Goal: Navigation & Orientation: Find specific page/section

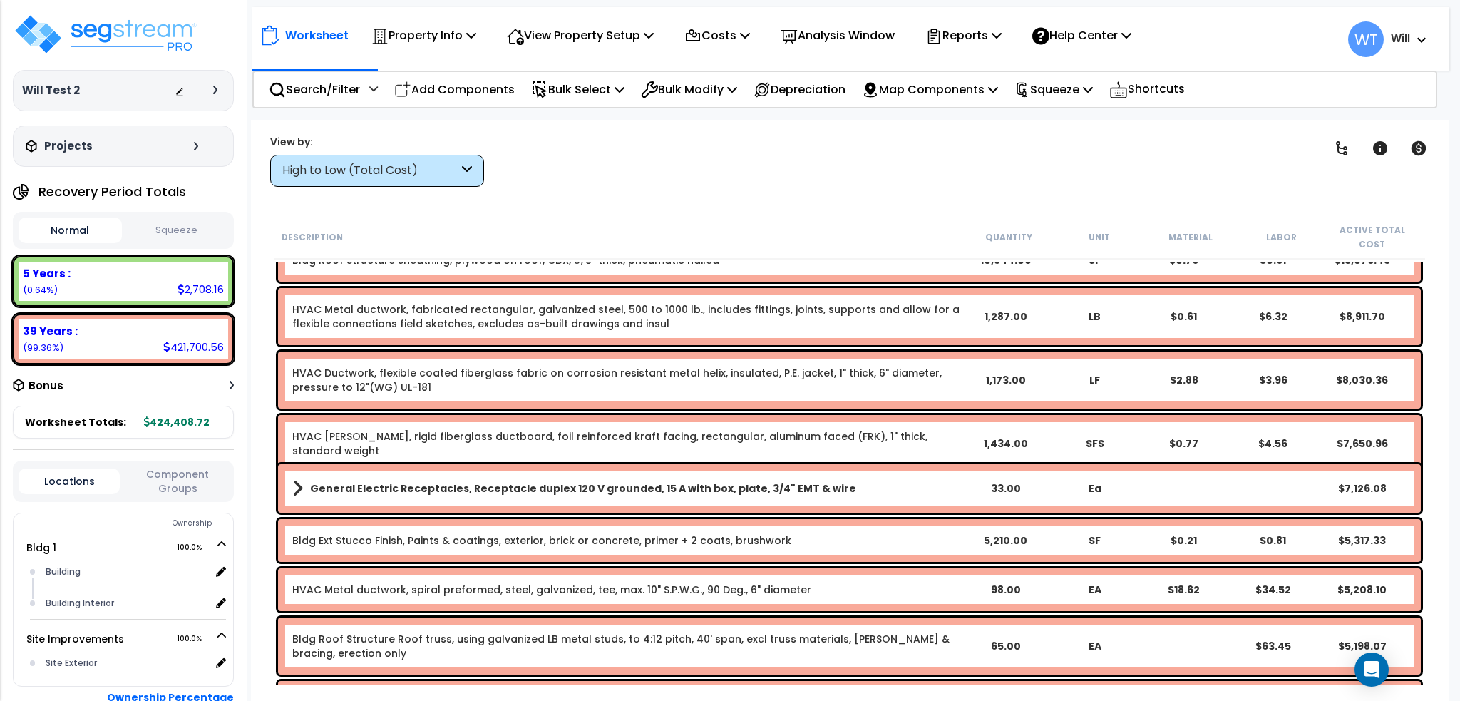
scroll to position [285, 0]
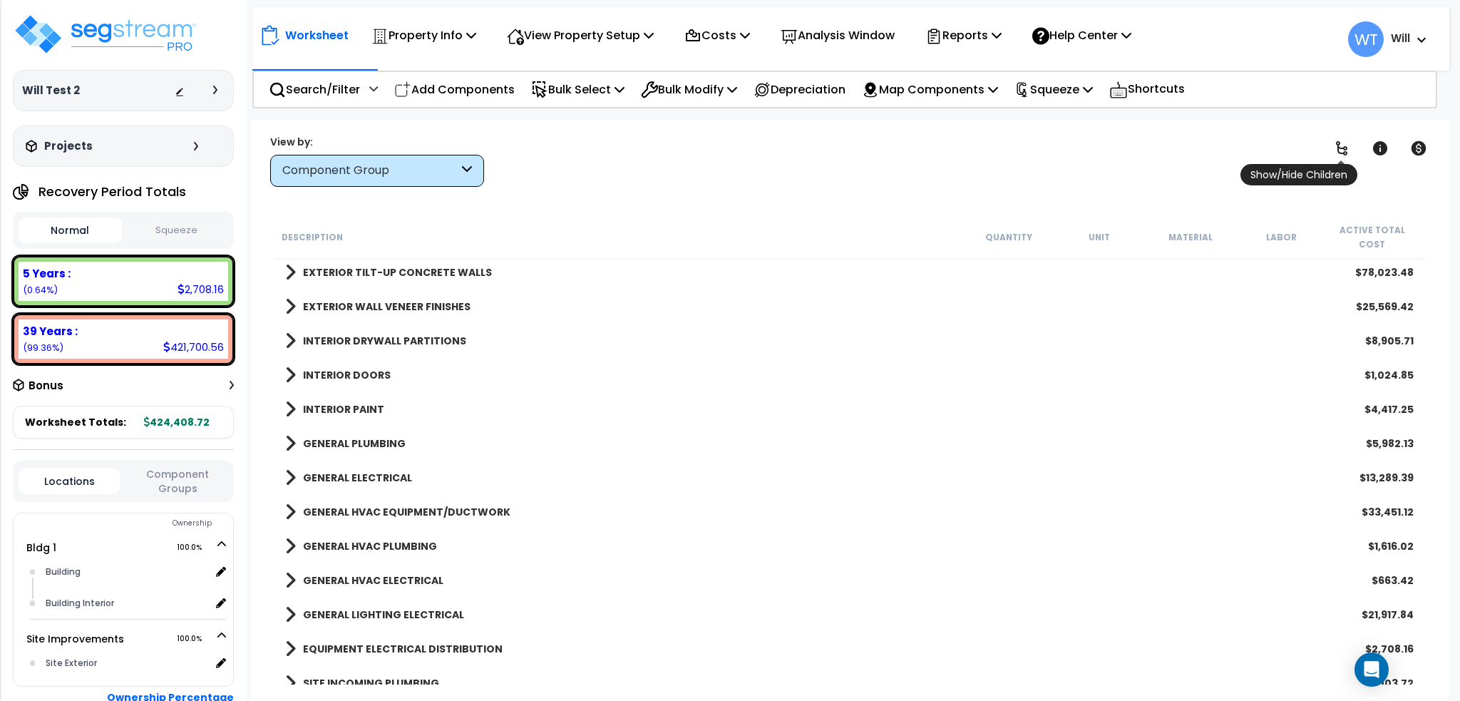
drag, startPoint x: 1328, startPoint y: 153, endPoint x: 1350, endPoint y: 153, distance: 21.4
click at [1328, 153] on link at bounding box center [1341, 148] width 31 height 31
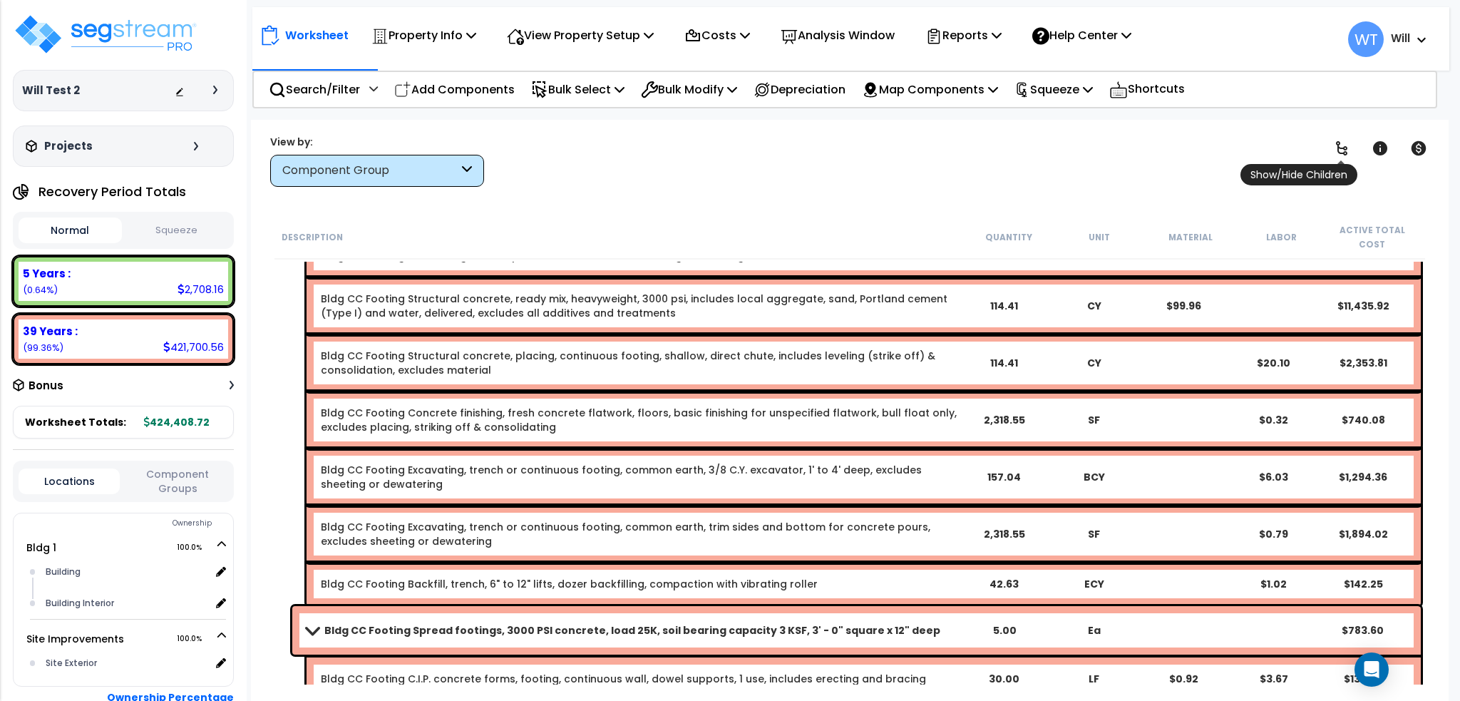
click at [1335, 153] on icon at bounding box center [1341, 148] width 17 height 17
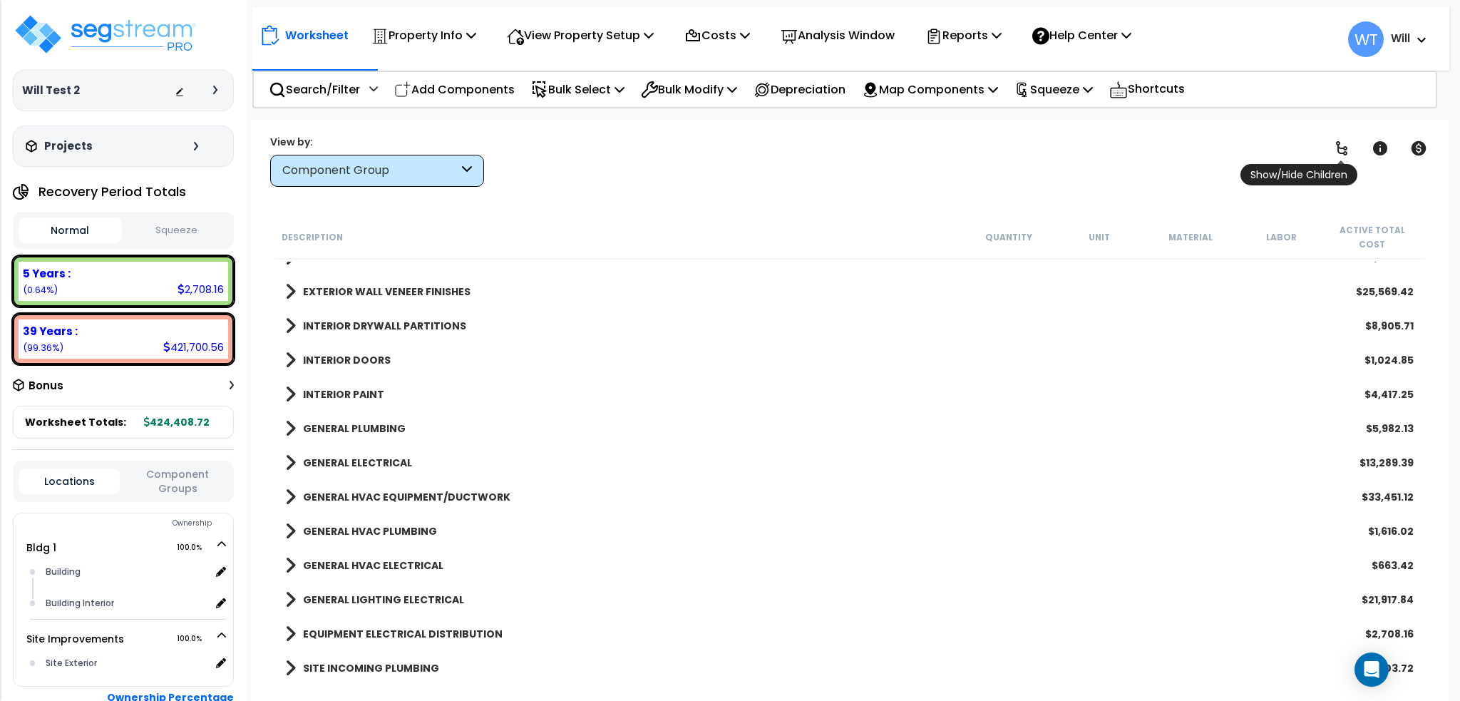
scroll to position [244, 0]
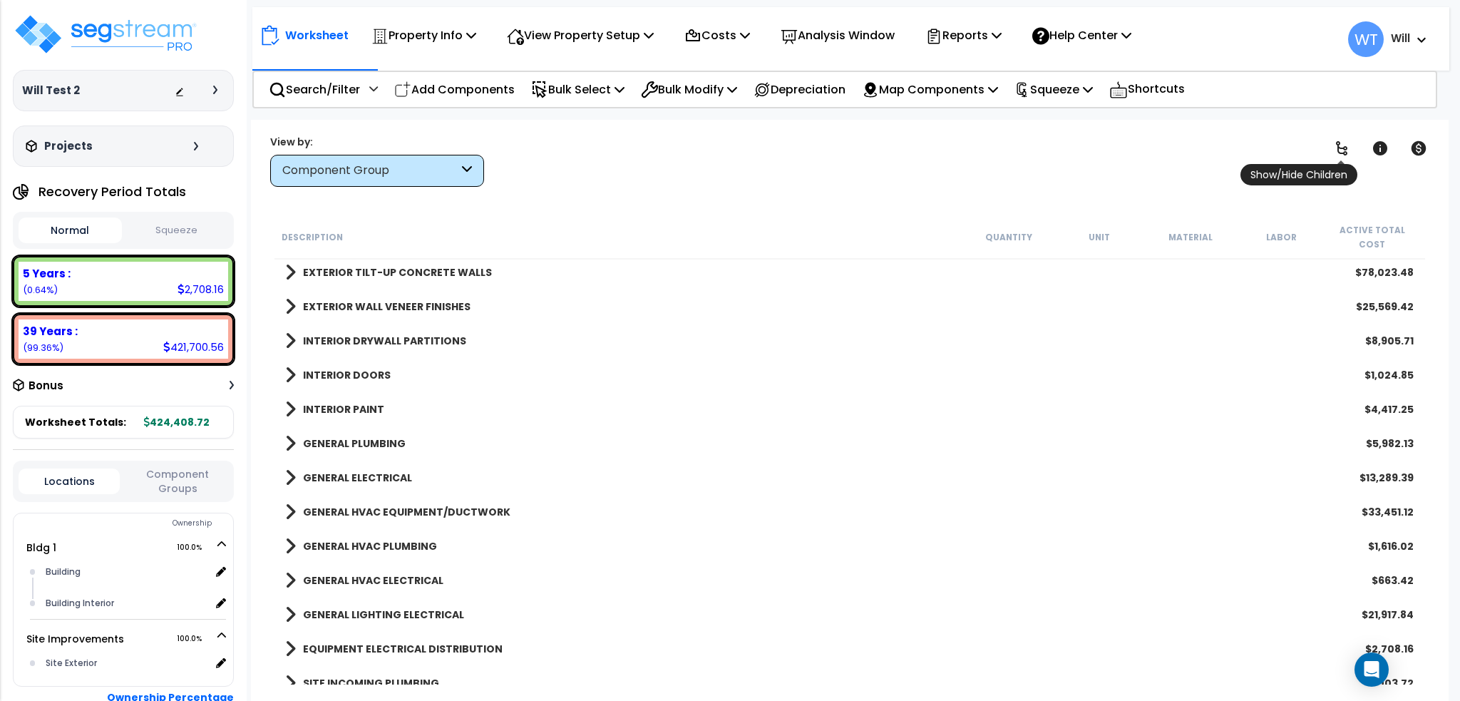
drag, startPoint x: 1335, startPoint y: 155, endPoint x: 1344, endPoint y: 160, distance: 9.9
click at [1337, 158] on div "Show/Hide Children" at bounding box center [1341, 148] width 31 height 31
click at [1344, 160] on link at bounding box center [1341, 148] width 31 height 31
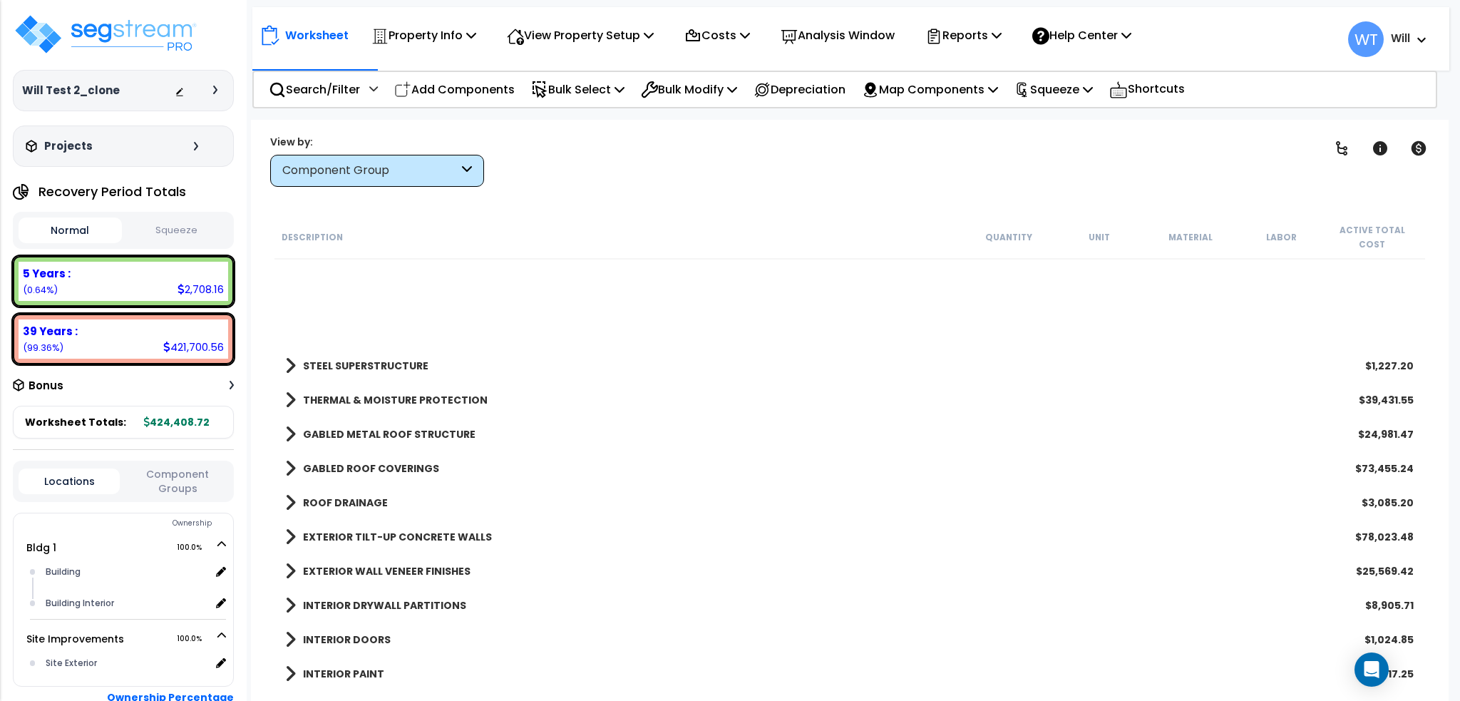
scroll to position [264, 0]
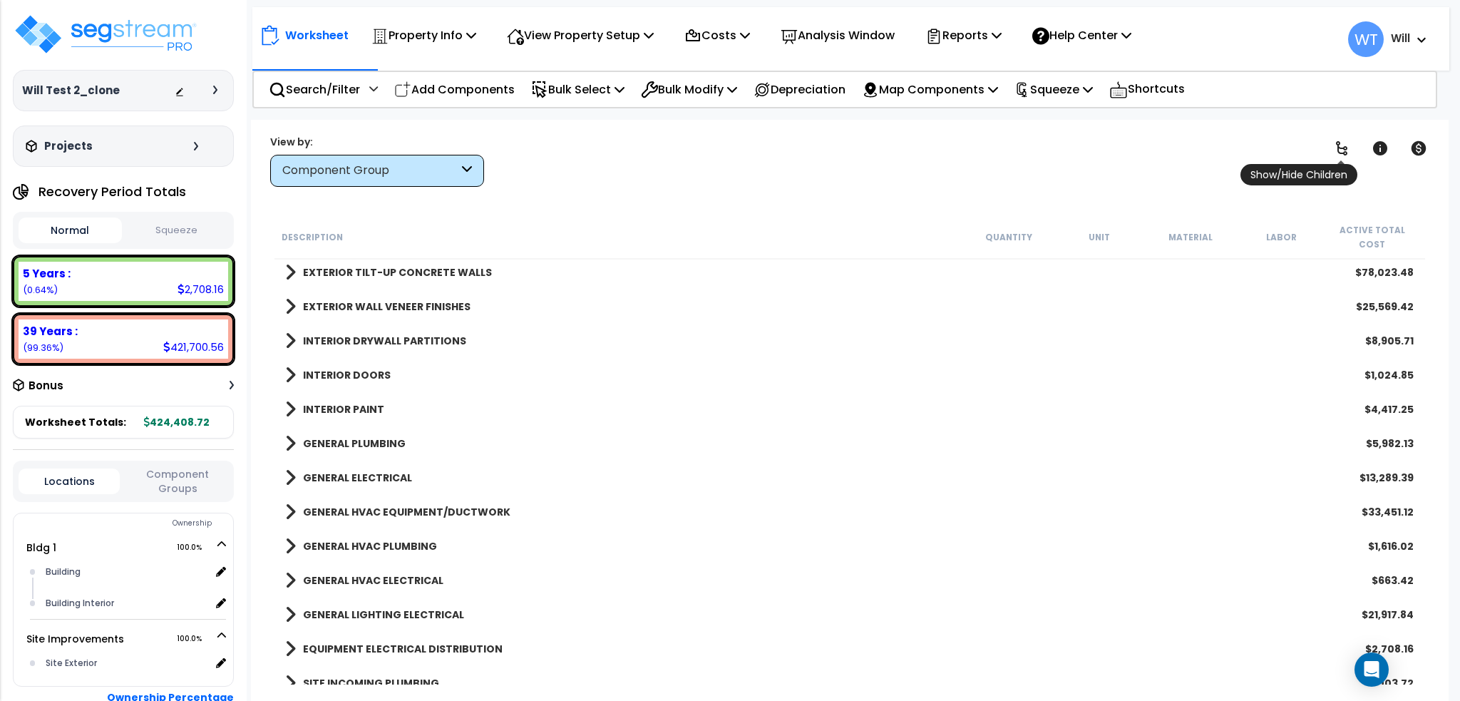
click at [1346, 150] on icon at bounding box center [1341, 148] width 17 height 17
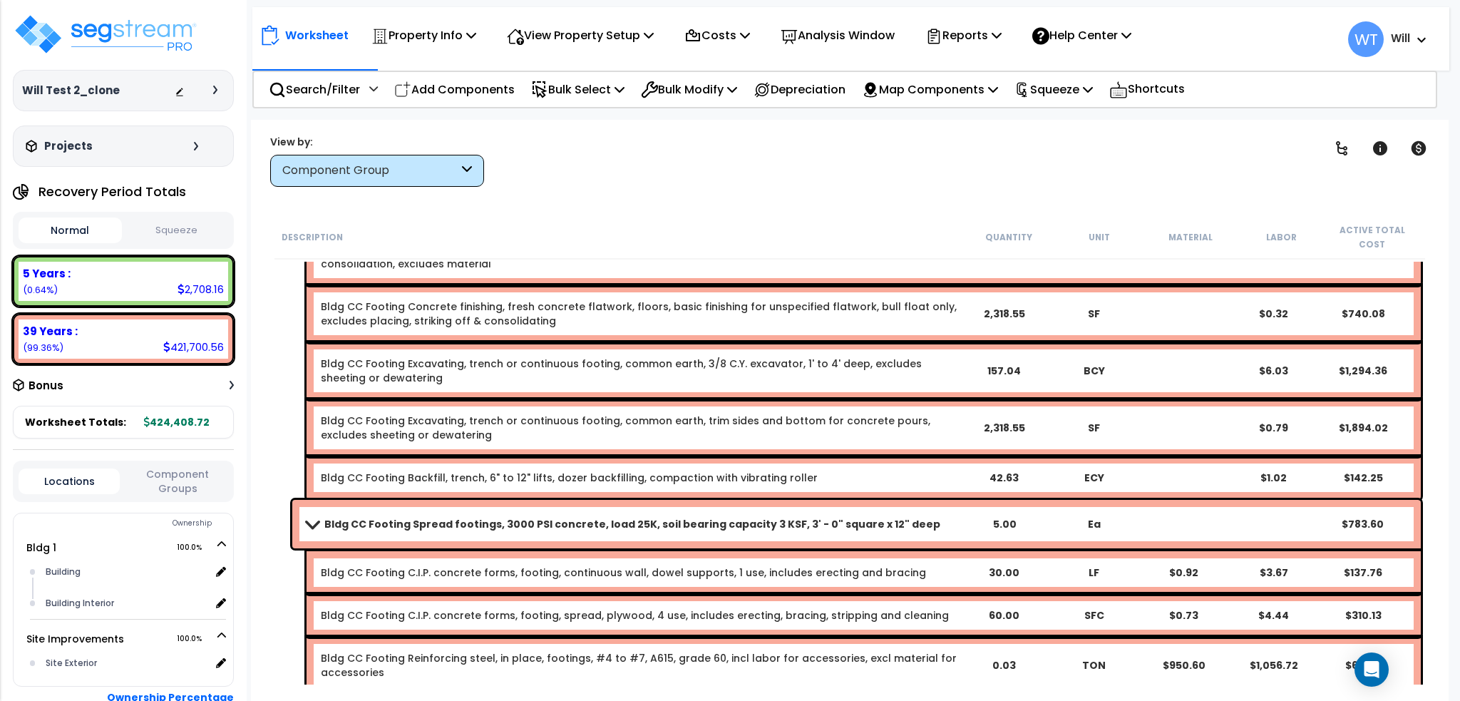
scroll to position [550, 0]
